Goal: Find specific page/section: Find specific page/section

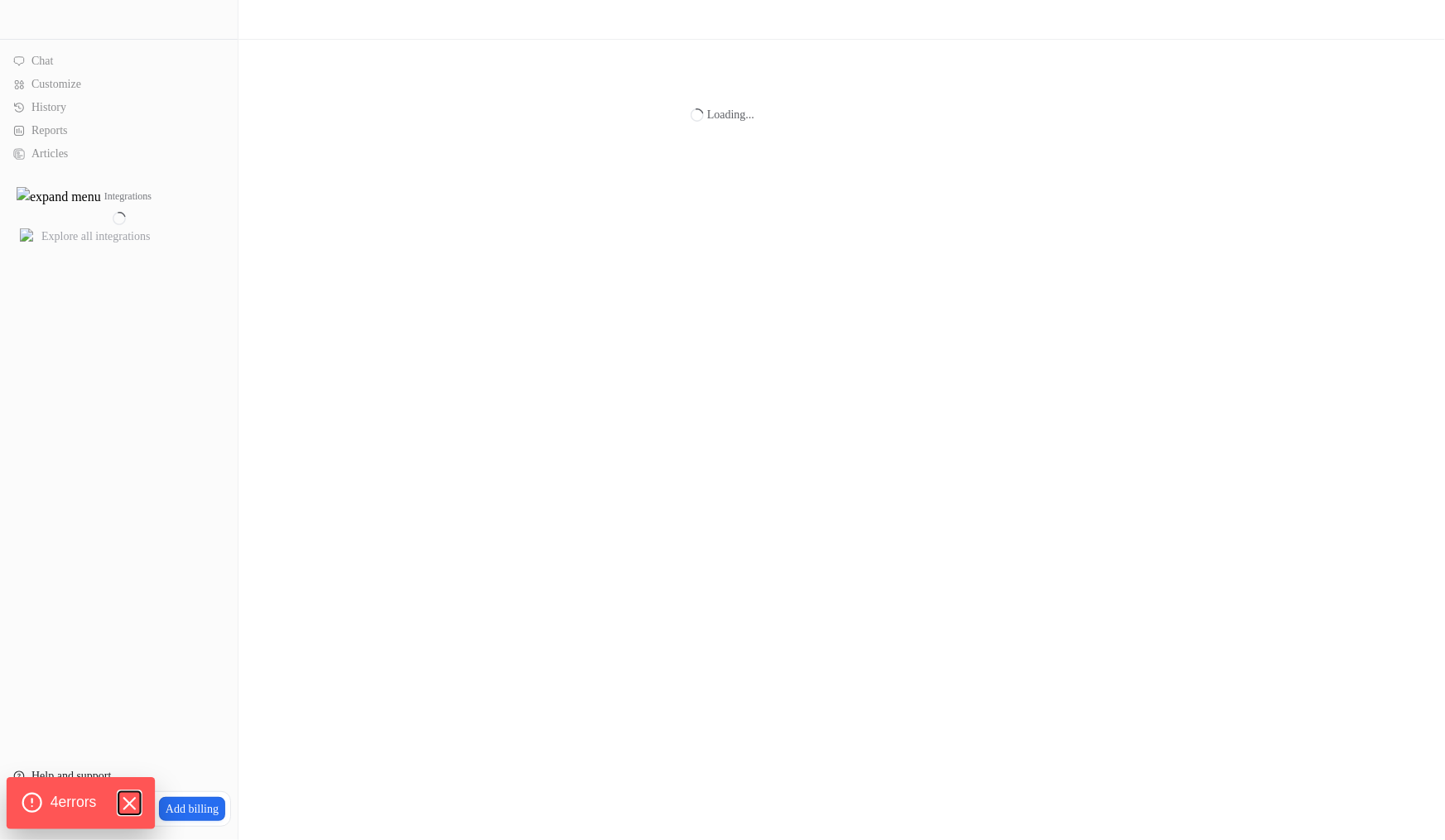
click at [129, 801] on icon "Hide Errors" at bounding box center [129, 804] width 22 height 22
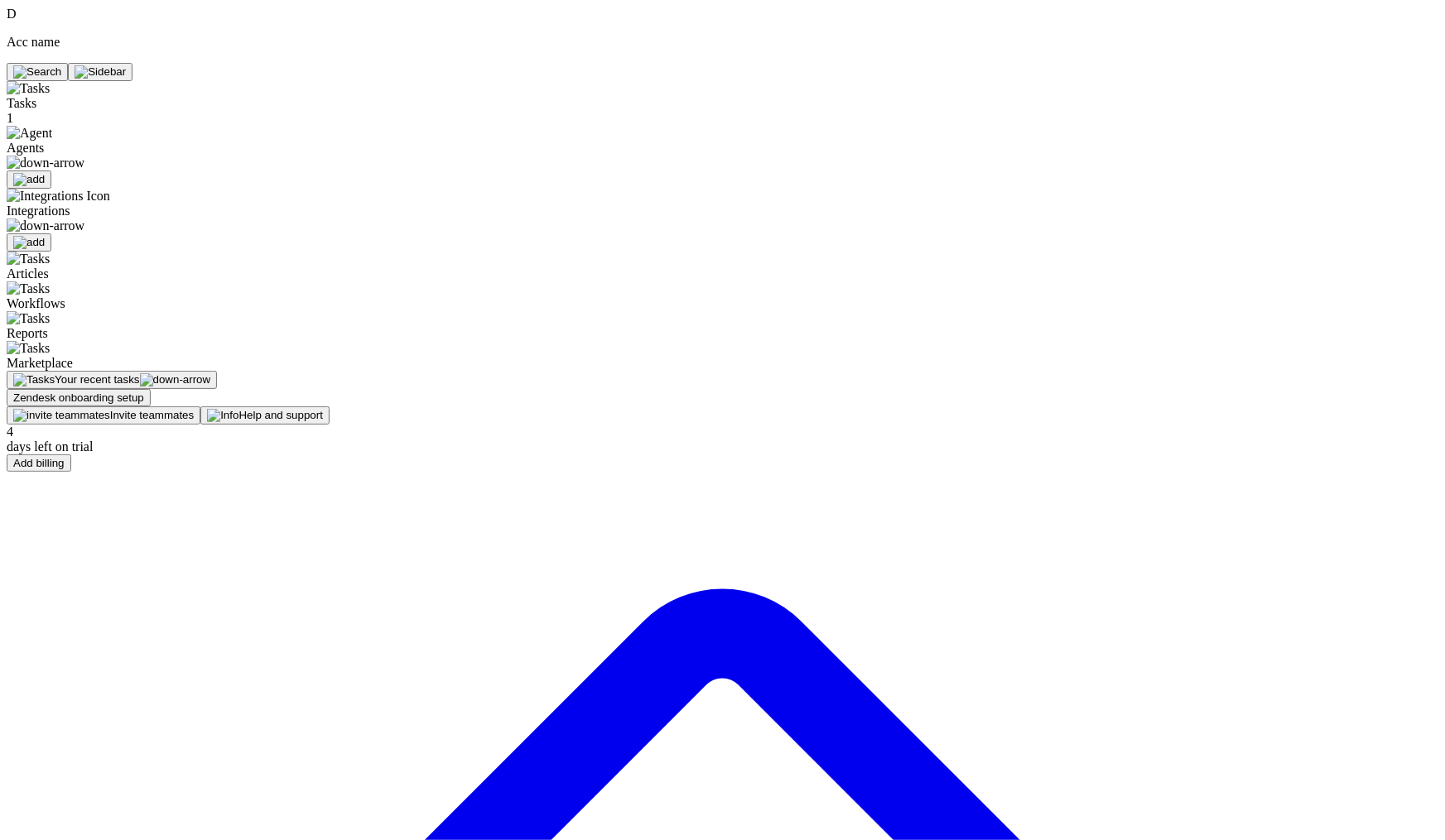
click at [125, 65] on img at bounding box center [100, 72] width 51 height 14
click at [68, 63] on button at bounding box center [36, 72] width 61 height 18
click at [76, 35] on p "Acc name" at bounding box center [722, 42] width 1432 height 15
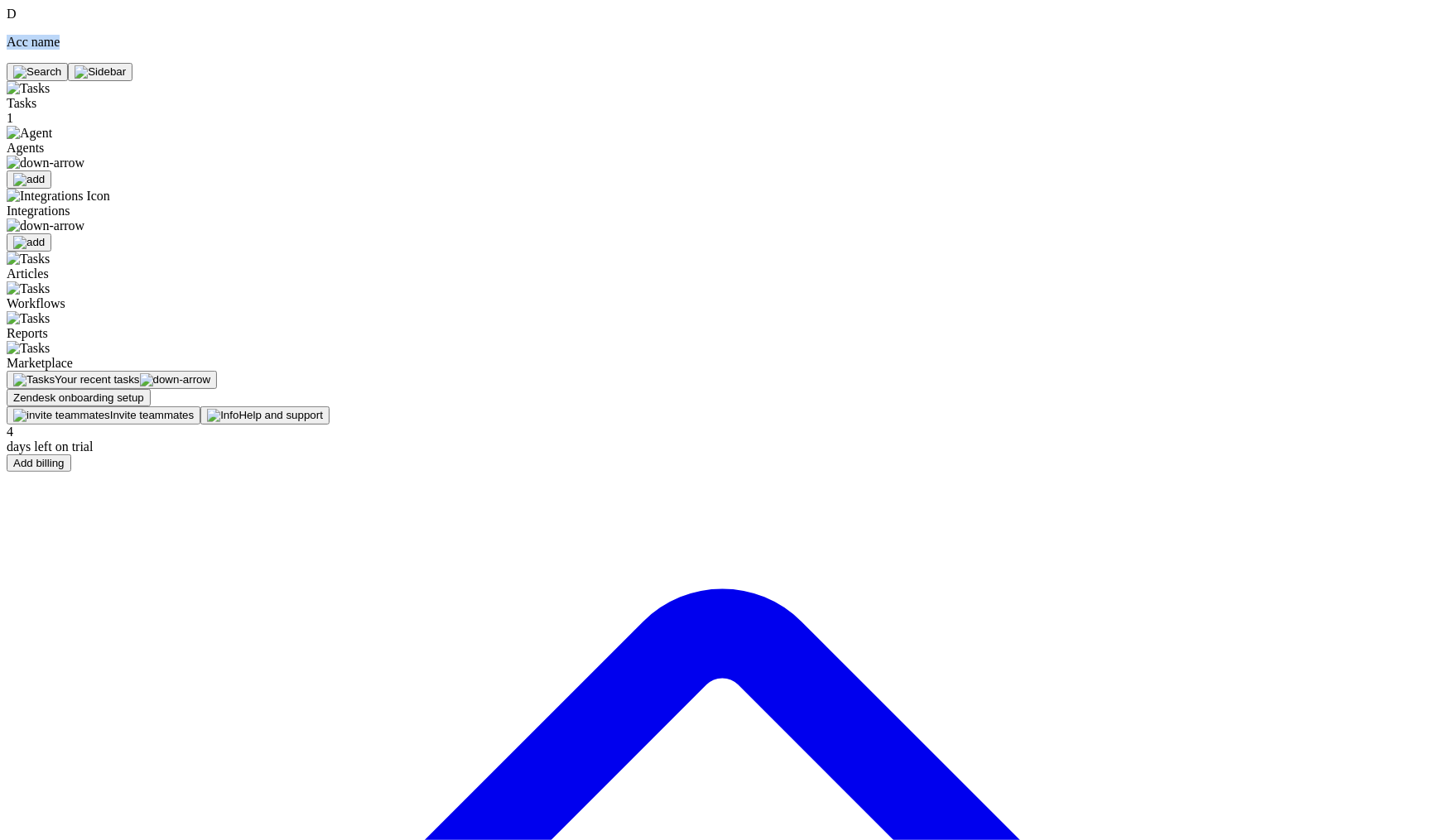
click at [76, 35] on p "Acc name" at bounding box center [722, 42] width 1432 height 15
click at [110, 218] on div at bounding box center [722, 225] width 1432 height 15
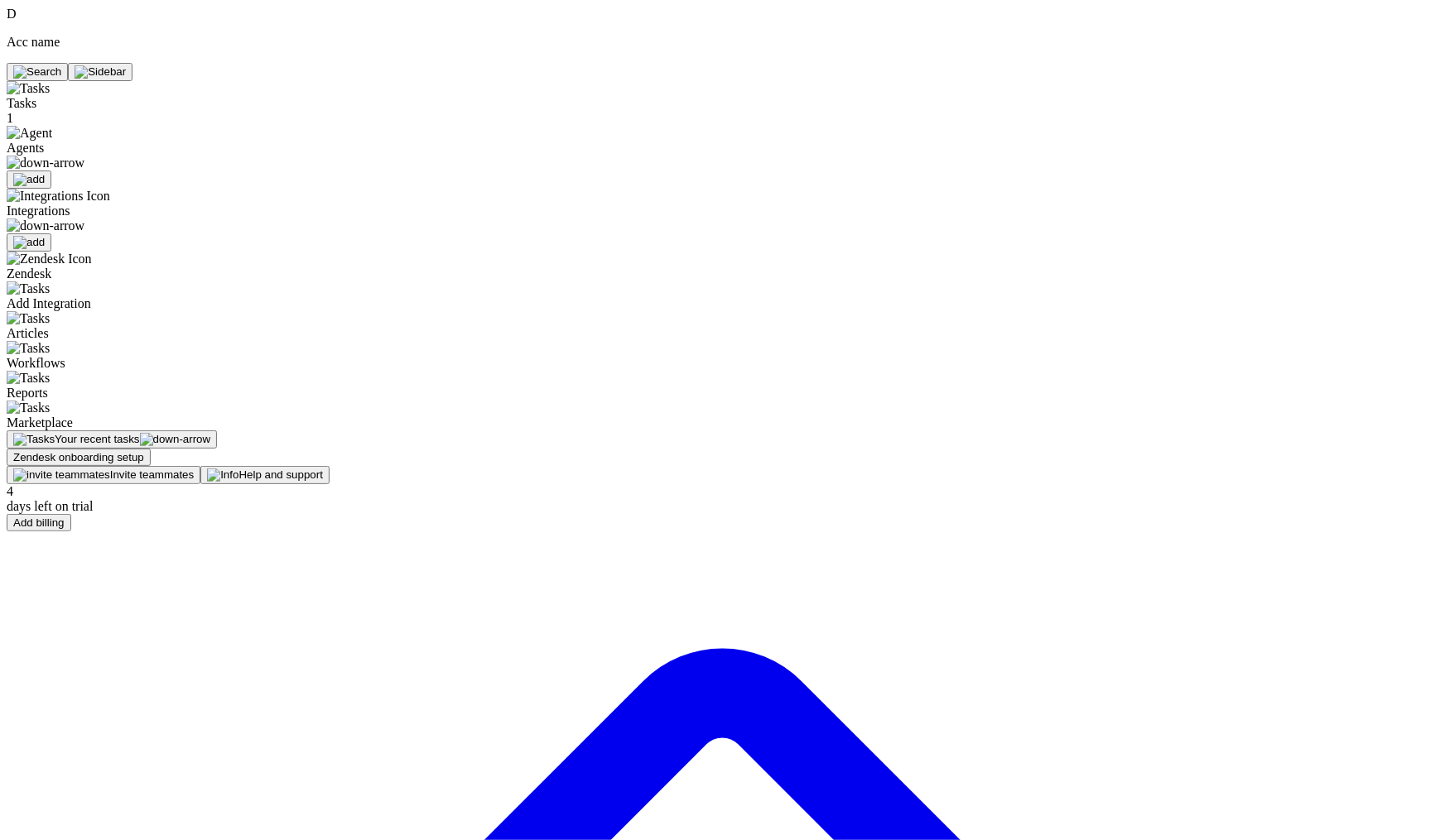
click at [85, 218] on img at bounding box center [45, 225] width 78 height 15
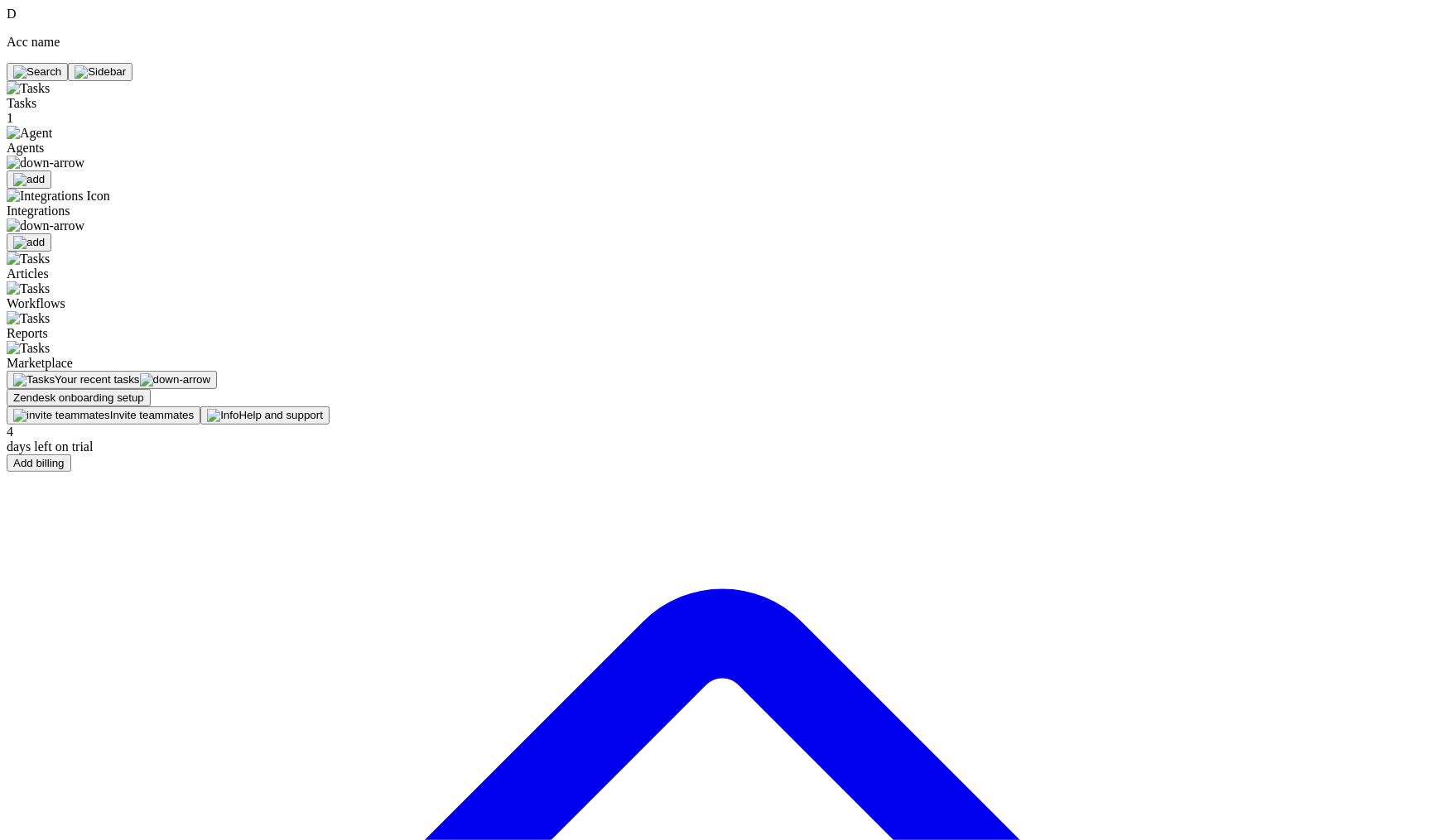
click at [85, 218] on img at bounding box center [45, 225] width 78 height 15
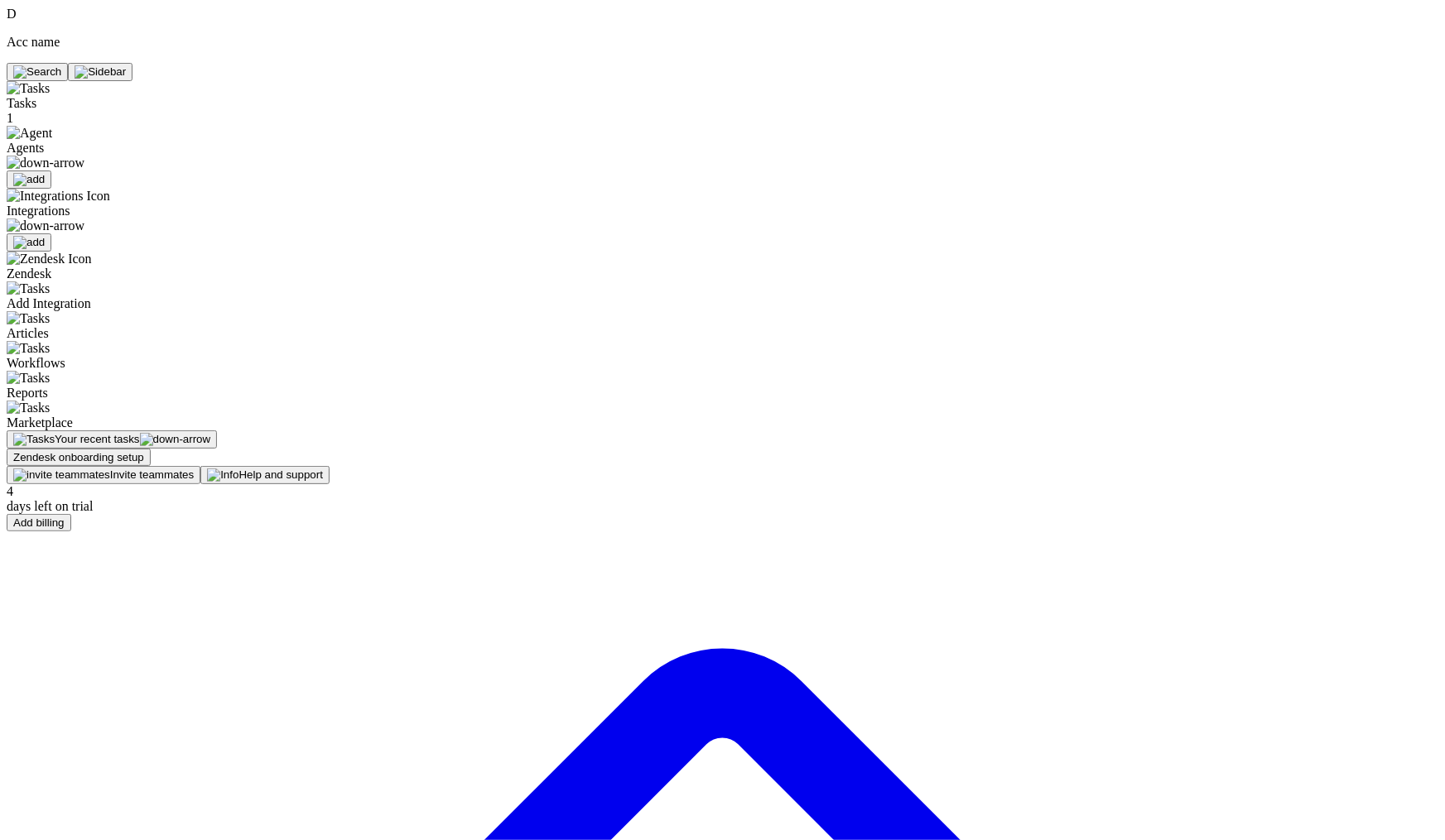
click at [85, 218] on img at bounding box center [45, 225] width 78 height 15
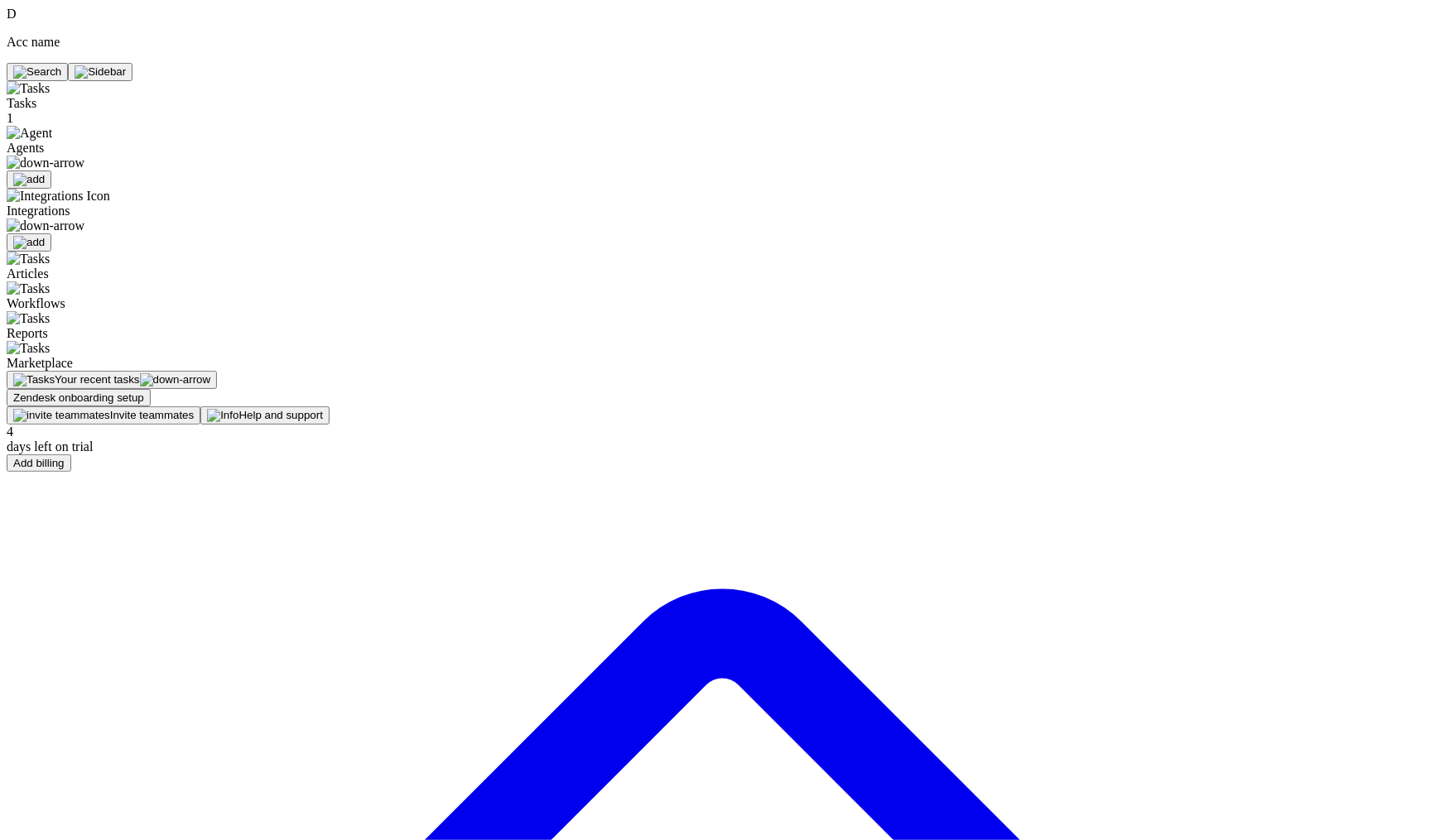
click at [79, 155] on img at bounding box center [45, 163] width 78 height 15
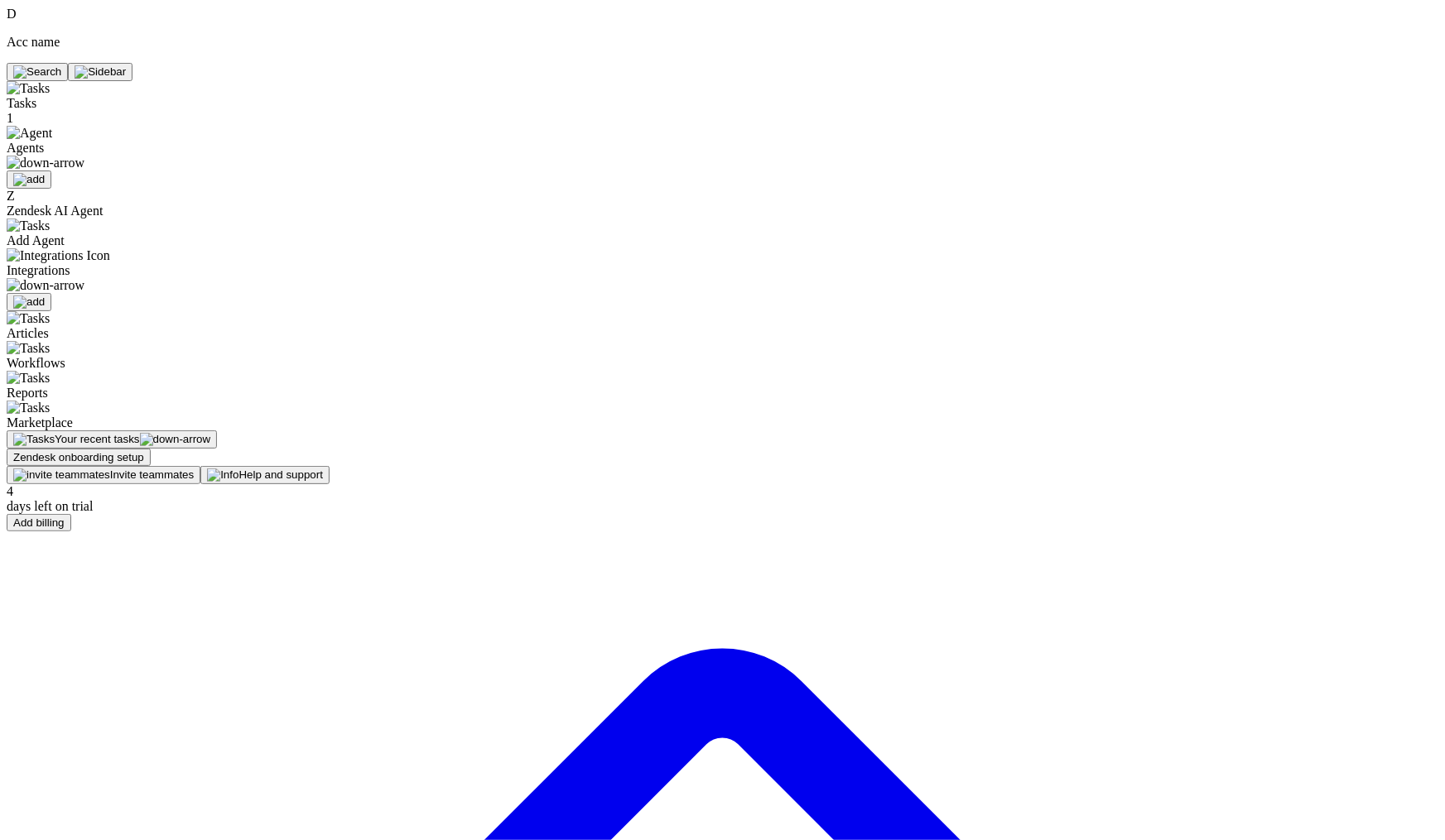
click at [79, 155] on img at bounding box center [45, 163] width 78 height 15
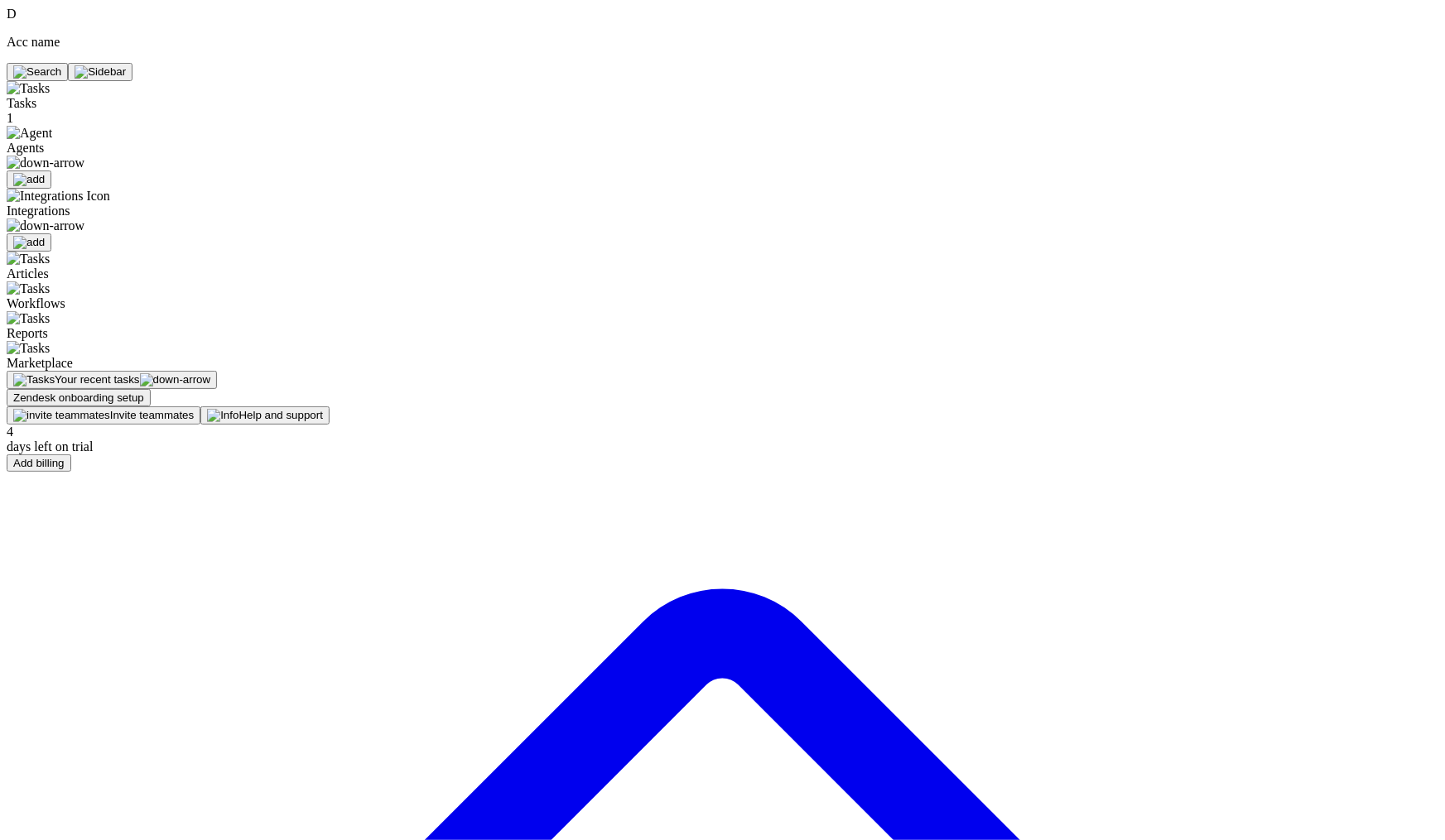
click at [61, 65] on img at bounding box center [37, 72] width 48 height 14
click at [125, 65] on img at bounding box center [100, 72] width 51 height 14
